Goal: Information Seeking & Learning: Understand process/instructions

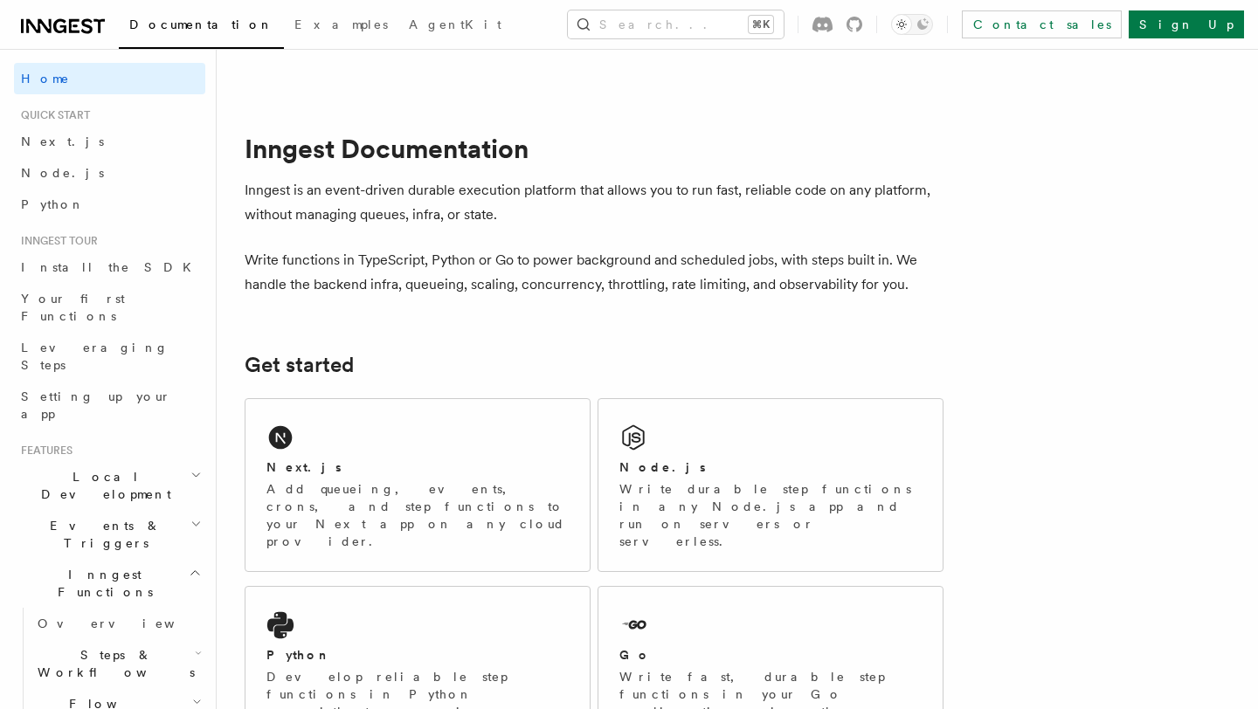
click at [722, 391] on div "Next.js Add queueing, events, crons, and step functions to your Next app on any…" at bounding box center [594, 587] width 699 height 393
click at [719, 399] on div "Node.js Write durable step functions in any Node.js app and run on servers or s…" at bounding box center [770, 485] width 344 height 172
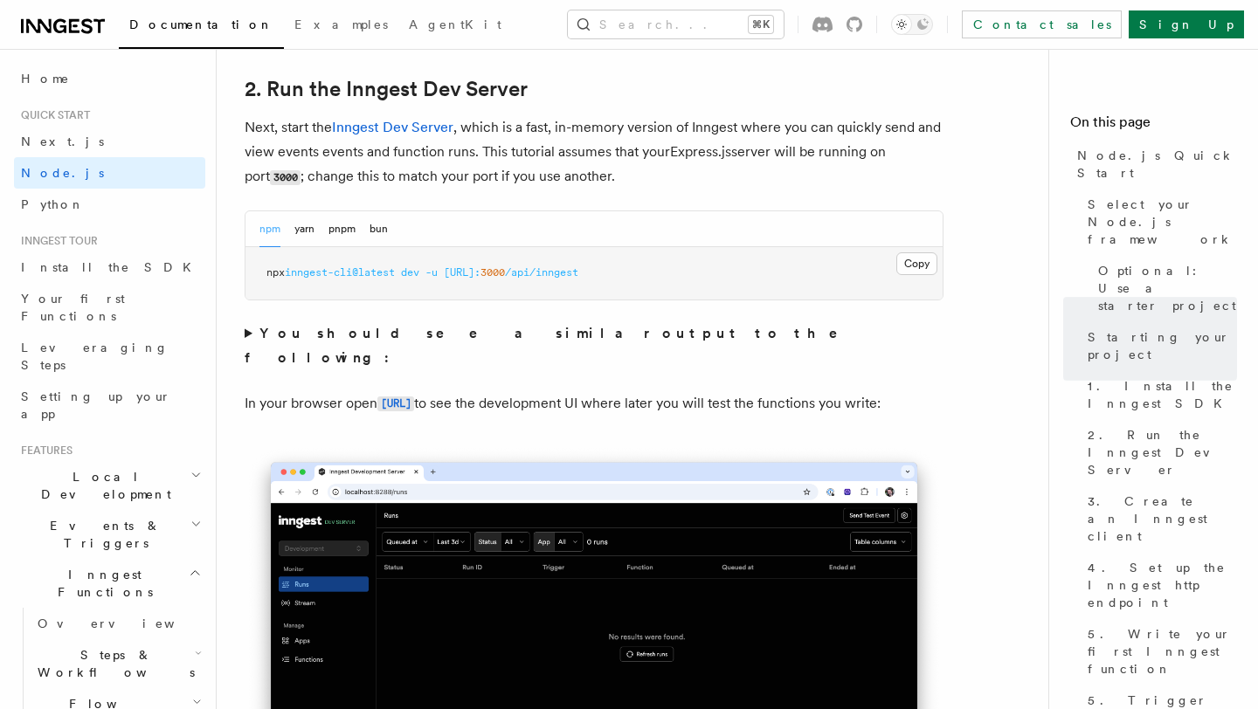
scroll to position [1400, 0]
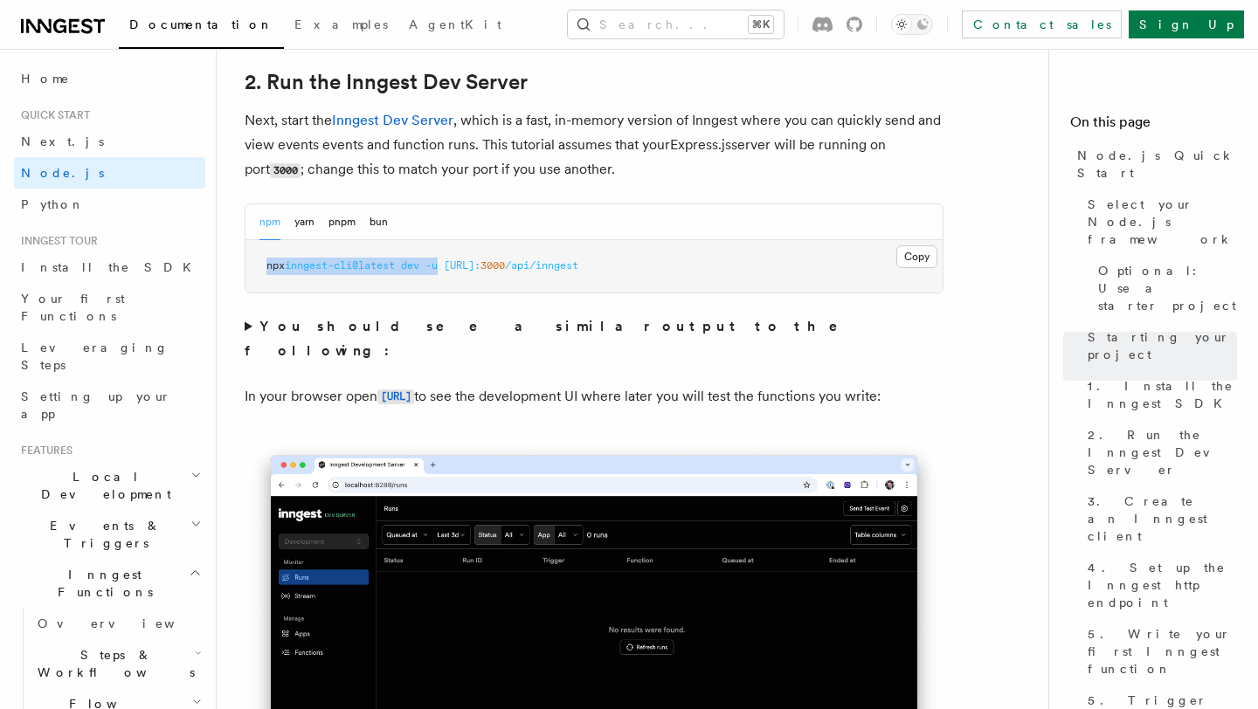
drag, startPoint x: 447, startPoint y: 236, endPoint x: 252, endPoint y: 229, distance: 195.8
click at [252, 240] on pre "npx inngest-cli@latest dev -u [URL]: 3000 /api/inngest" at bounding box center [594, 266] width 697 height 52
copy span "npx inngest-cli@latest dev -u"
click at [534, 384] on p "In your browser open [URL] to see the development UI where later you will test …" at bounding box center [594, 396] width 699 height 25
drag, startPoint x: 455, startPoint y: 235, endPoint x: 562, endPoint y: 236, distance: 106.6
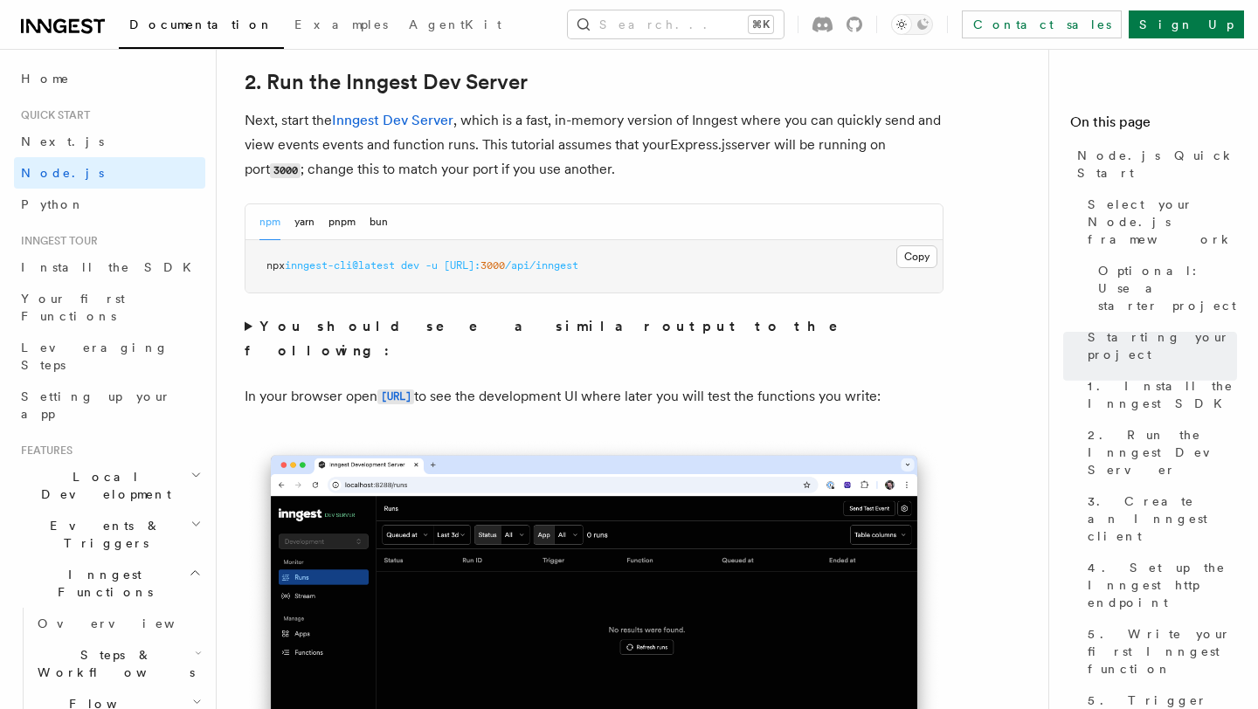
click at [562, 259] on span "npx inngest-cli@latest dev -u [URL]: 3000 /api/inngest" at bounding box center [422, 265] width 312 height 12
copy span "[URL]:"
drag, startPoint x: 592, startPoint y: 235, endPoint x: 737, endPoint y: 234, distance: 145.0
click at [737, 240] on pre "npx inngest-cli@latest dev -u [URL]: 3000 /api/inngest" at bounding box center [594, 266] width 697 height 52
copy span "api/inngest"
